Goal: Task Accomplishment & Management: Manage account settings

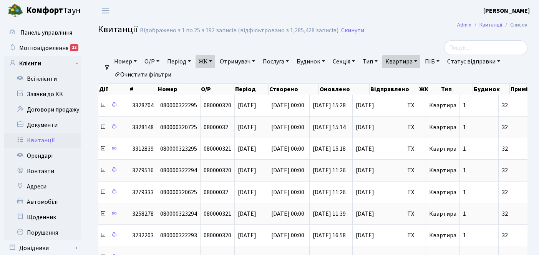
select select "25"
click at [37, 154] on link "Орендарі" at bounding box center [42, 155] width 77 height 15
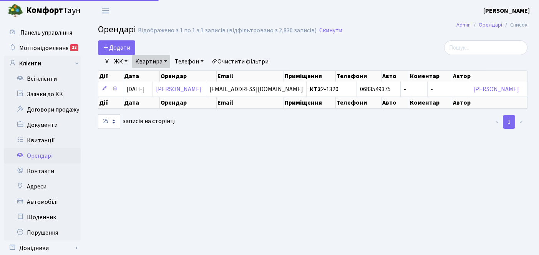
select select "25"
click at [164, 60] on link "Квартира" at bounding box center [151, 61] width 38 height 13
click at [163, 73] on input "2-1320" at bounding box center [155, 76] width 45 height 15
type input "2"
type input "44"
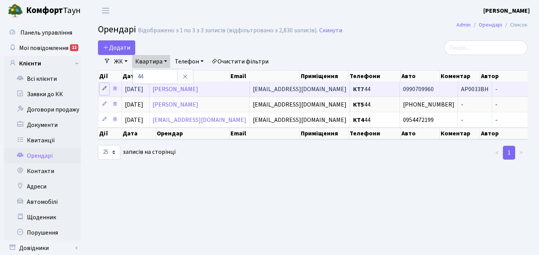
click at [105, 88] on icon at bounding box center [104, 88] width 5 height 5
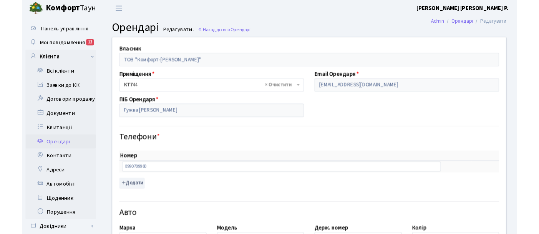
scroll to position [153, 0]
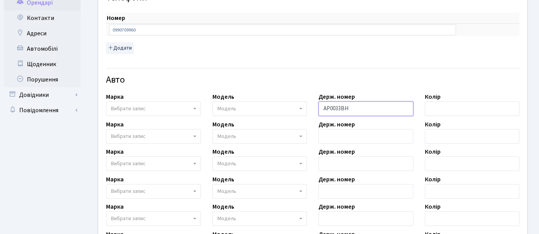
drag, startPoint x: 352, startPoint y: 113, endPoint x: 319, endPoint y: 110, distance: 32.4
click at [319, 110] on input "АР0033ВН" at bounding box center [366, 108] width 95 height 15
paste input "І додай АР0815КН TOYOTA YARIS"
click at [344, 108] on input "І додай АР0815КН TOYOTA YARIS" at bounding box center [366, 108] width 95 height 15
click at [383, 108] on input "АР0815КН TOYOTA YARIS" at bounding box center [366, 108] width 95 height 15
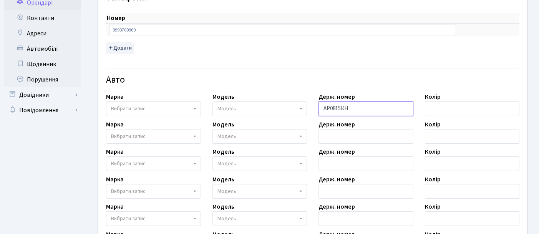
type input "АР0815КН"
click at [133, 108] on span "Вибрати запис" at bounding box center [128, 109] width 35 height 8
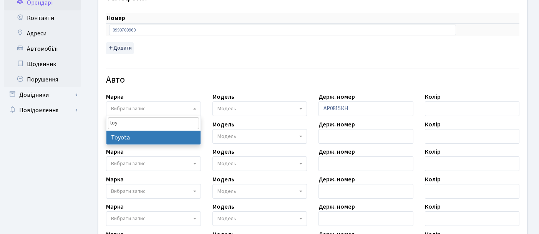
type input "toy"
select select "130"
select select
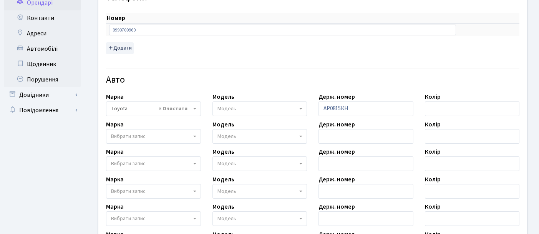
click at [258, 107] on span "Модель" at bounding box center [258, 109] width 80 height 8
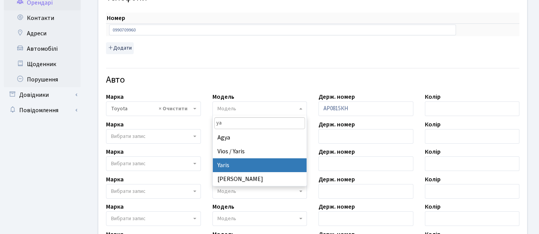
type input "ya"
select select "2390"
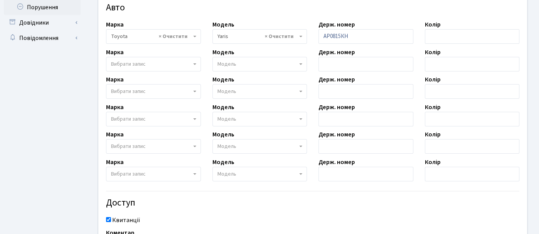
scroll to position [311, 0]
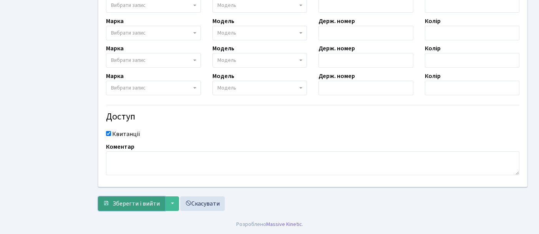
click at [128, 201] on span "Зберегти і вийти" at bounding box center [136, 203] width 47 height 8
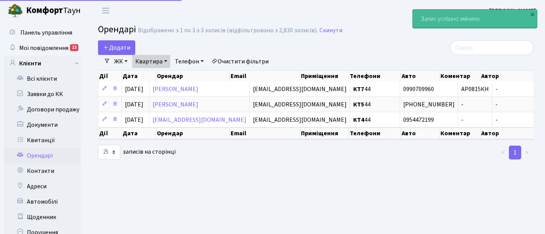
select select "25"
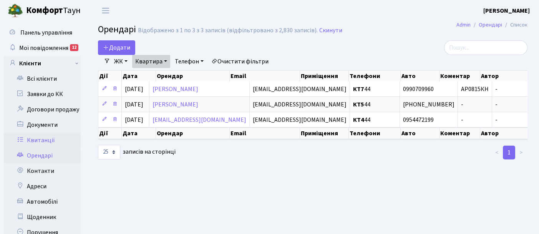
click at [48, 141] on link "Квитанції" at bounding box center [42, 140] width 77 height 15
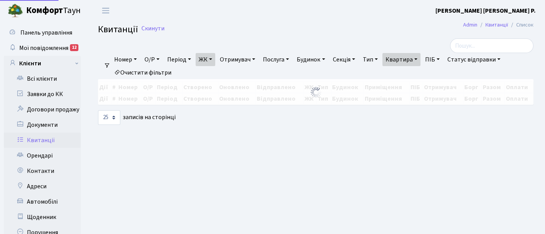
select select "25"
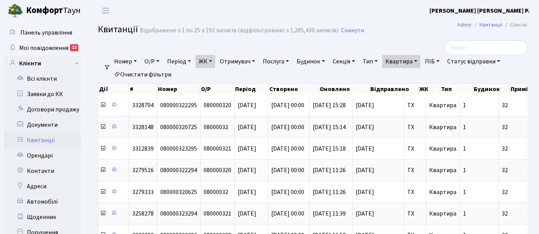
click at [420, 61] on link "Квартира" at bounding box center [401, 61] width 38 height 13
click at [417, 74] on input "32" at bounding box center [405, 76] width 45 height 15
type input "3"
type input "2-1615"
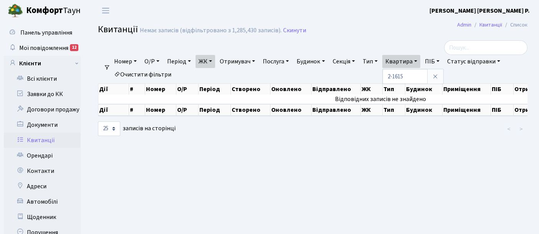
click at [214, 60] on link "ЖК" at bounding box center [206, 61] width 20 height 13
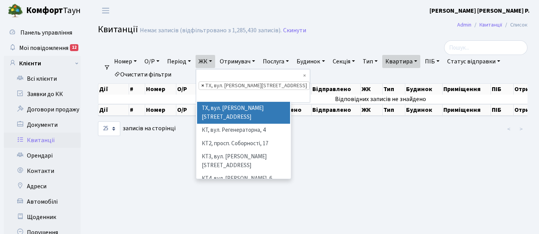
click at [204, 82] on span "×" at bounding box center [202, 86] width 3 height 8
select select
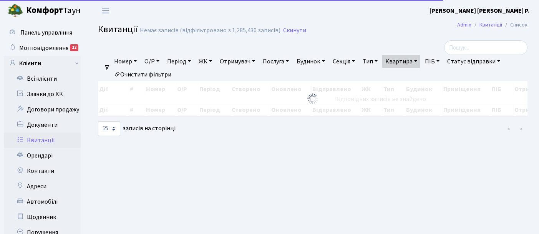
click at [215, 59] on link "ЖК" at bounding box center [206, 61] width 20 height 13
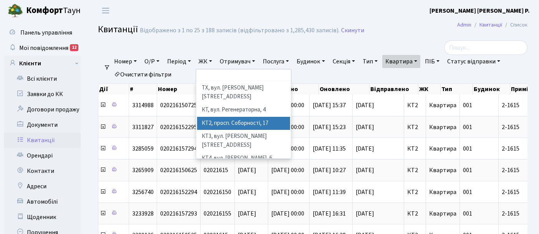
click at [228, 117] on li "КТ2, просп. Соборності, 17" at bounding box center [243, 123] width 93 height 13
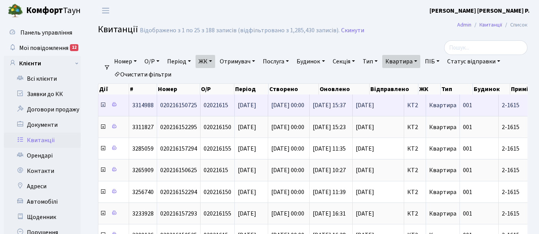
click at [104, 106] on icon at bounding box center [103, 105] width 6 height 6
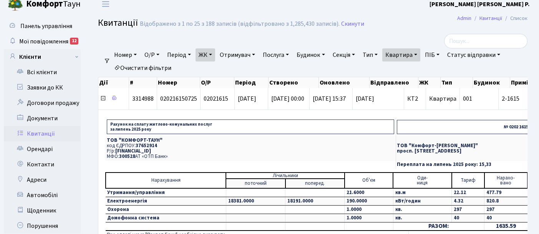
scroll to position [15, 0]
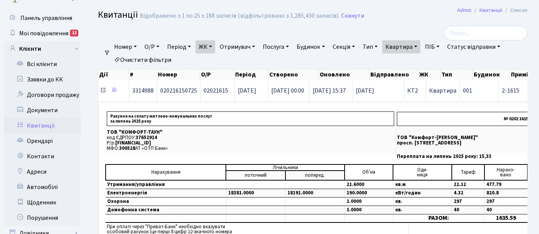
click at [103, 91] on icon at bounding box center [103, 90] width 6 height 6
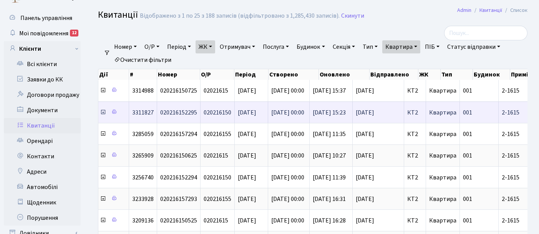
click at [103, 112] on icon at bounding box center [103, 112] width 6 height 6
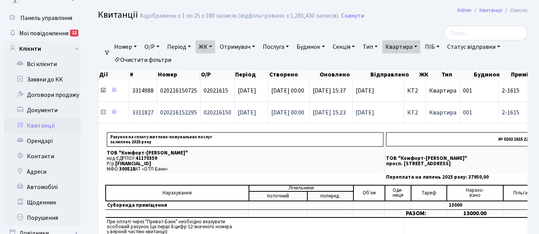
click at [103, 112] on icon at bounding box center [103, 112] width 6 height 6
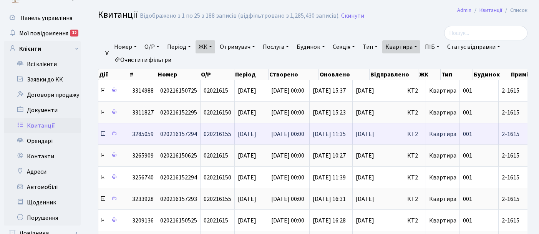
click at [103, 134] on icon at bounding box center [103, 134] width 6 height 6
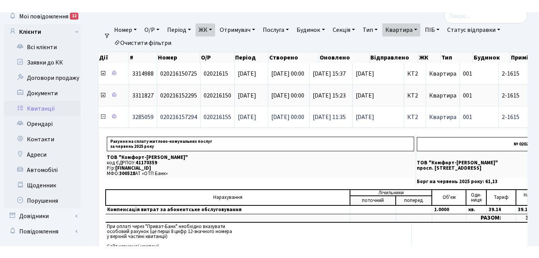
scroll to position [79, 0]
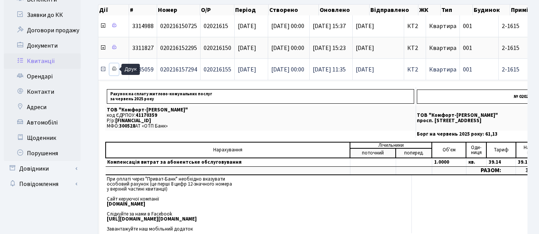
click at [114, 70] on icon at bounding box center [113, 68] width 5 height 5
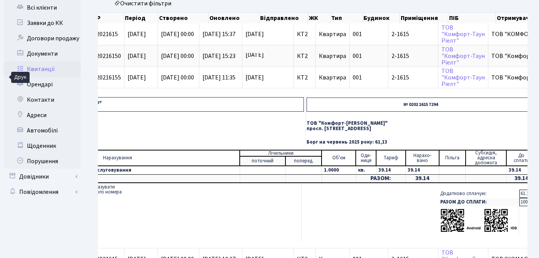
scroll to position [0, 0]
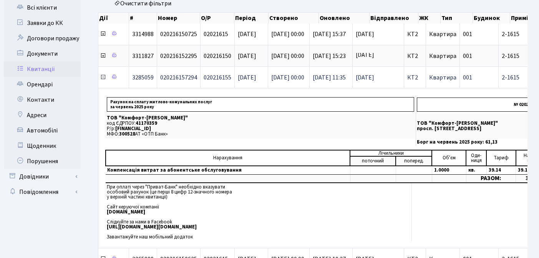
click at [101, 78] on icon at bounding box center [103, 77] width 6 height 6
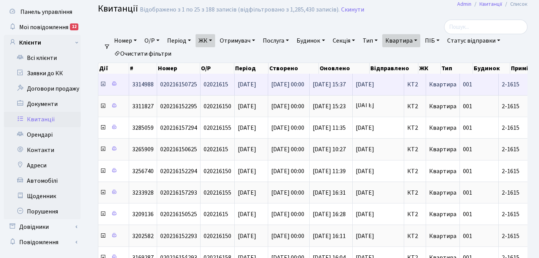
click at [103, 85] on icon at bounding box center [103, 84] width 6 height 6
